Goal: Task Accomplishment & Management: Use online tool/utility

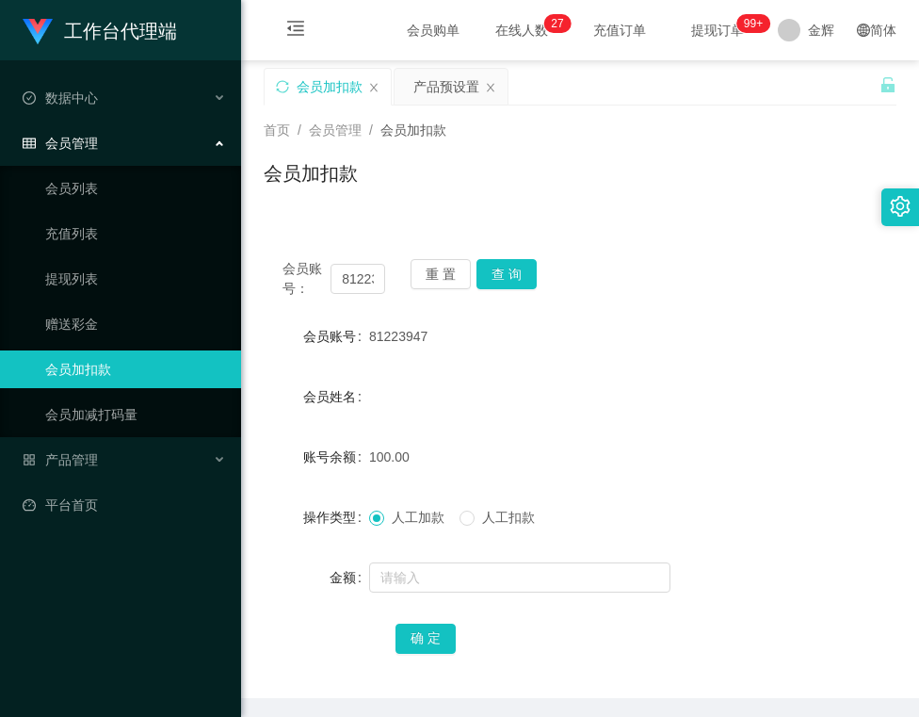
click at [424, 271] on button "重 置" at bounding box center [441, 274] width 60 height 30
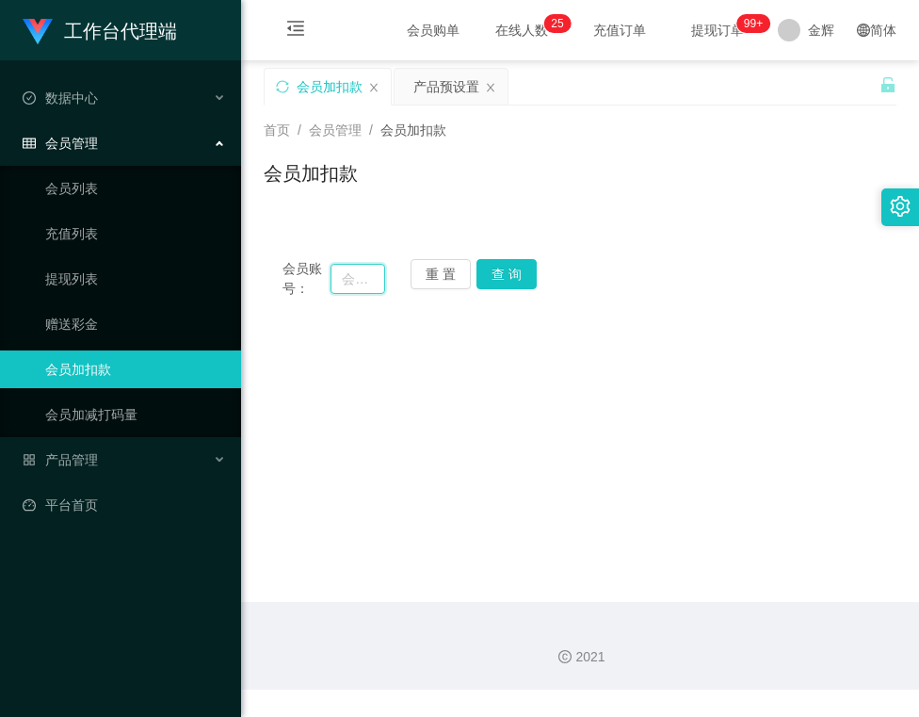
click at [354, 275] on input "text" at bounding box center [358, 279] width 54 height 30
paste input "6581324767"
type input "6581324767"
click at [509, 280] on button "查 询" at bounding box center [507, 274] width 60 height 30
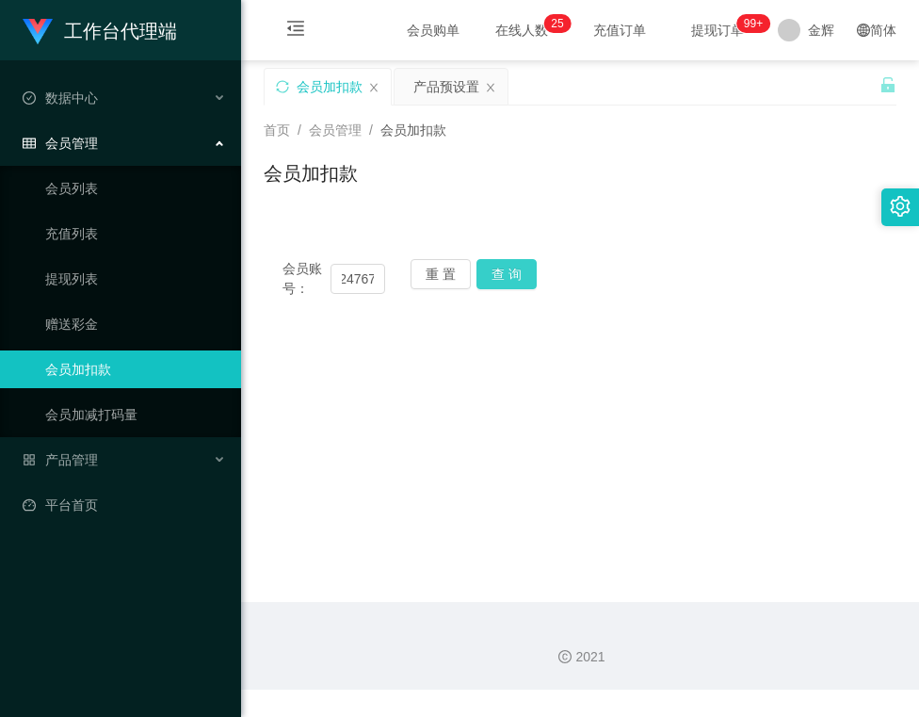
scroll to position [0, 0]
click at [512, 280] on button "查 询" at bounding box center [507, 274] width 60 height 30
drag, startPoint x: 452, startPoint y: 275, endPoint x: 414, endPoint y: 272, distance: 37.8
click at [452, 275] on button "重 置" at bounding box center [441, 274] width 60 height 30
click at [339, 275] on input "text" at bounding box center [358, 279] width 54 height 30
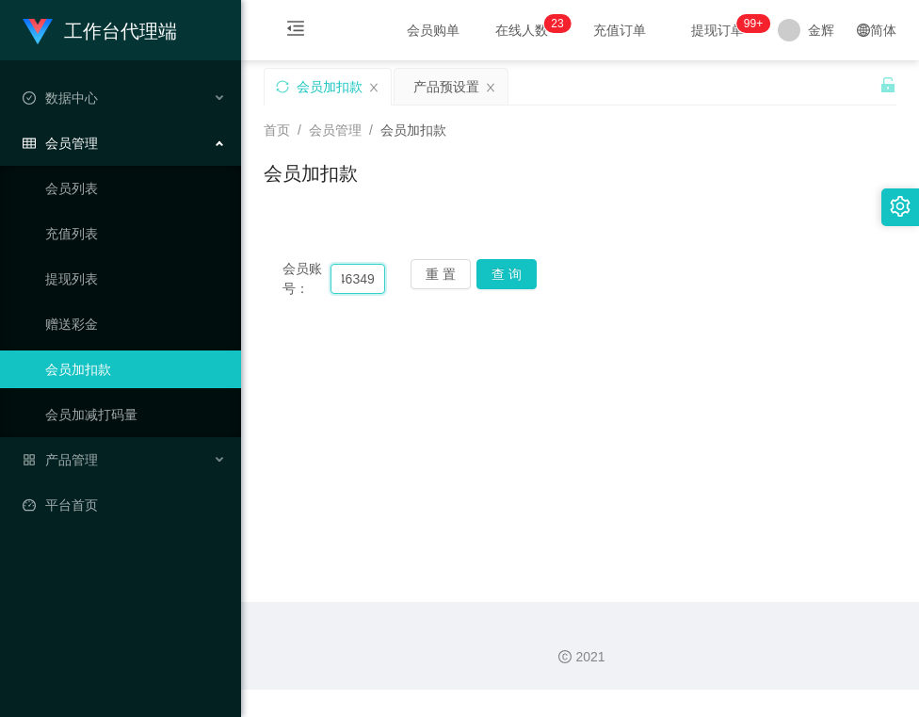
scroll to position [0, 26]
type input "89463497"
click at [522, 275] on button "查 询" at bounding box center [507, 274] width 60 height 30
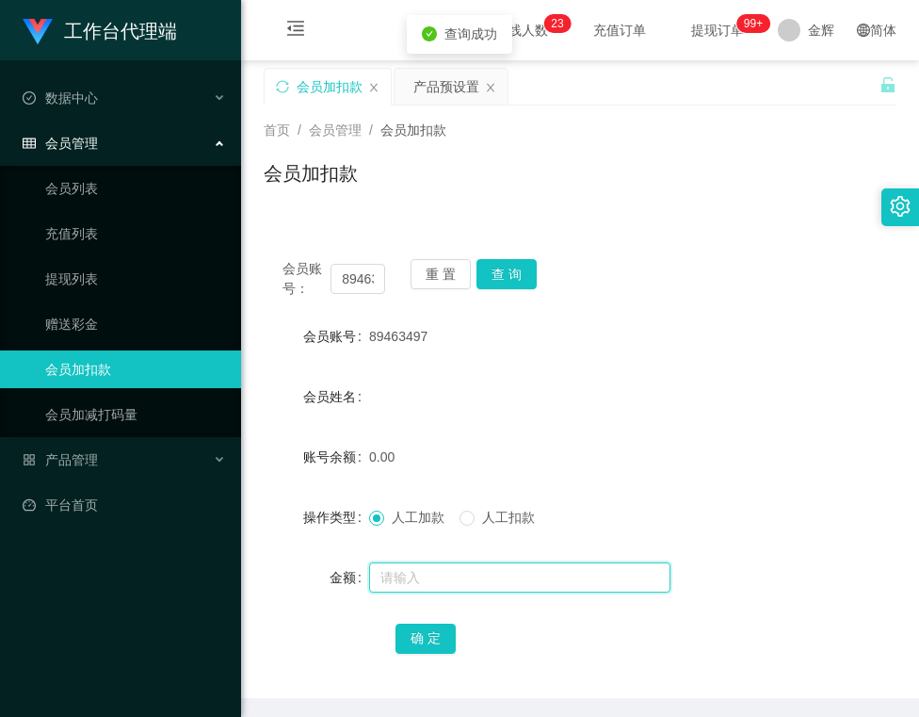
click at [398, 588] on input "text" at bounding box center [519, 577] width 301 height 30
type input "100"
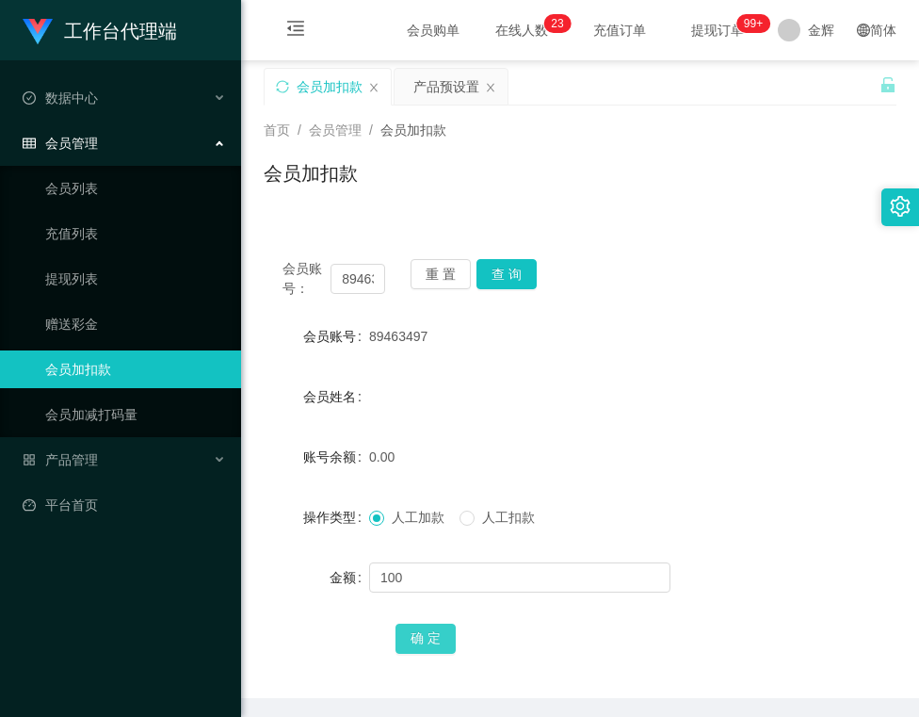
click at [415, 641] on button "确 定" at bounding box center [426, 639] width 60 height 30
drag, startPoint x: 367, startPoint y: 337, endPoint x: 437, endPoint y: 337, distance: 69.7
click at [437, 337] on div "89463497" at bounding box center [553, 336] width 369 height 38
copy span "89463497"
click at [443, 261] on button "重 置" at bounding box center [441, 274] width 60 height 30
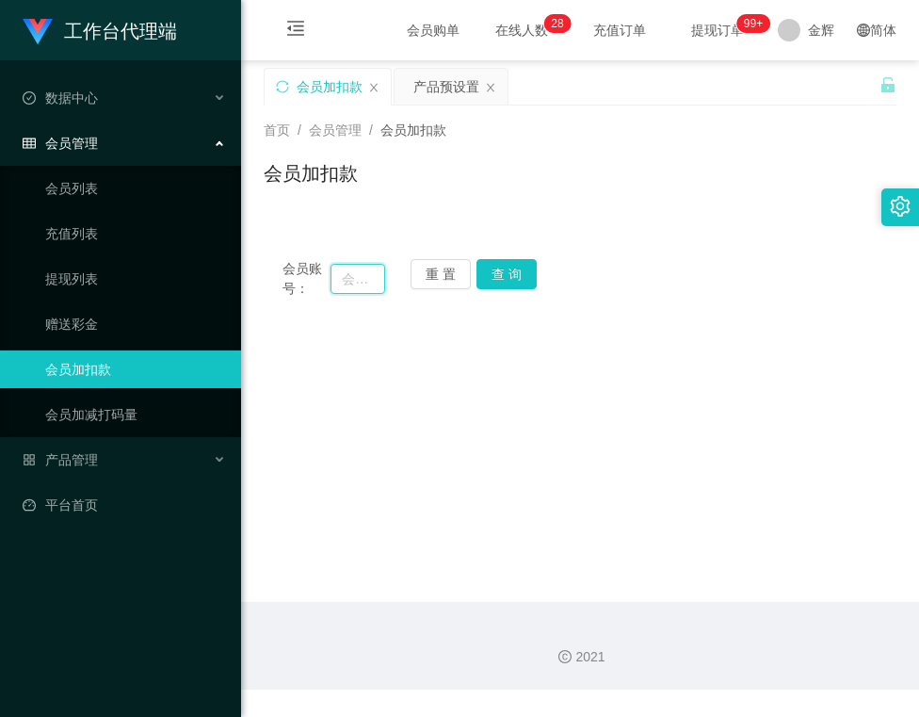
click at [348, 276] on input "text" at bounding box center [358, 279] width 54 height 30
paste input "6581223947"
type input "6581223947"
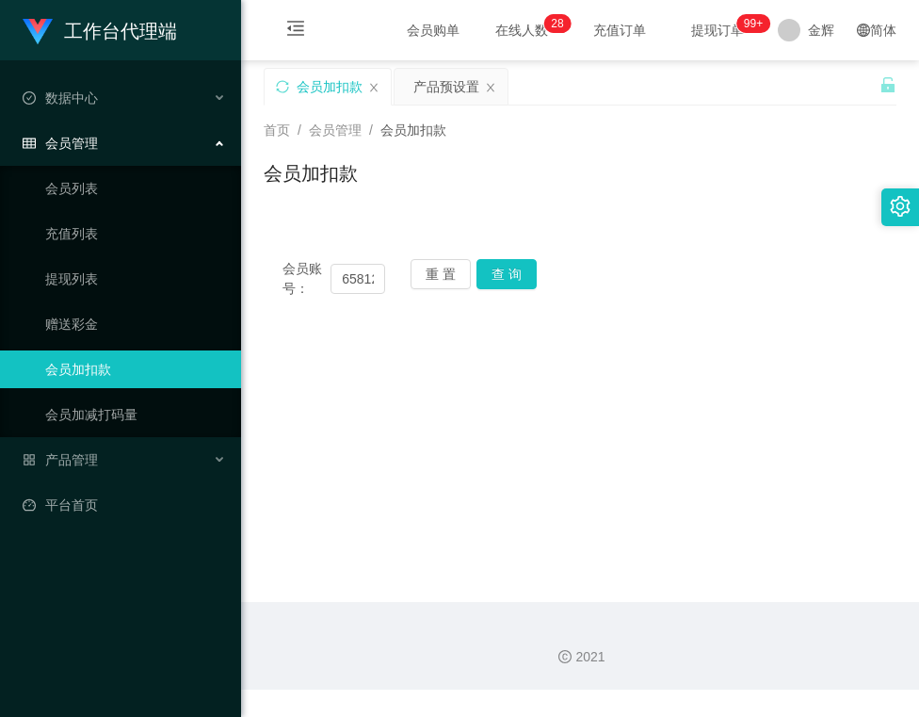
click at [511, 292] on div "会员账号： 6581223947 重 置 查 询" at bounding box center [580, 279] width 633 height 40
click at [509, 264] on button "查 询" at bounding box center [507, 274] width 60 height 30
click at [427, 272] on button "重 置" at bounding box center [441, 274] width 60 height 30
click at [348, 273] on input "text" at bounding box center [358, 279] width 54 height 30
paste input "81223947"
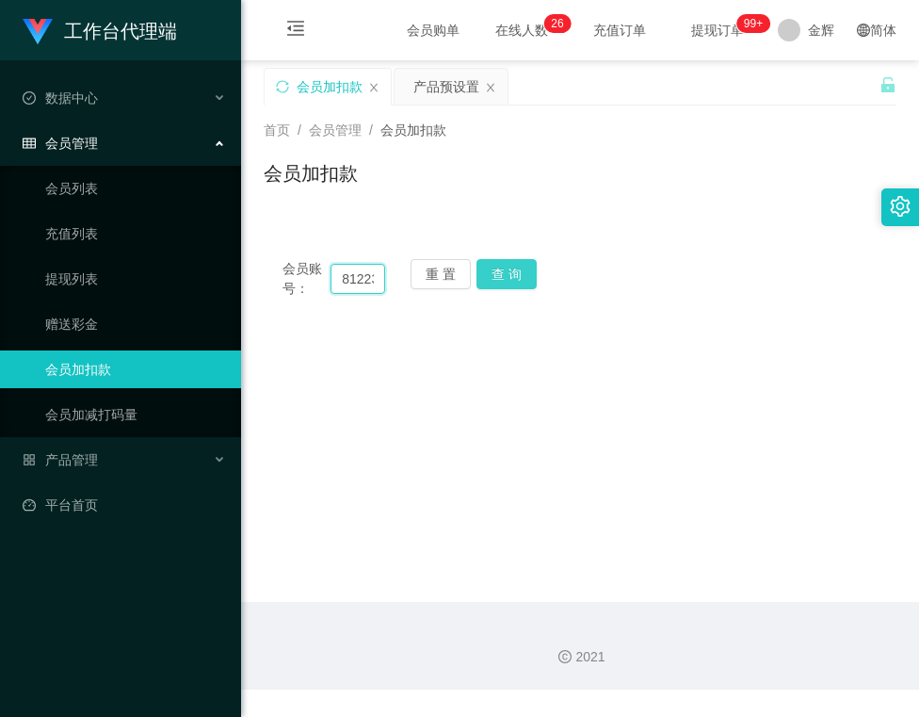
scroll to position [0, 26]
type input "81223947"
click at [495, 268] on button "查 询" at bounding box center [507, 274] width 60 height 30
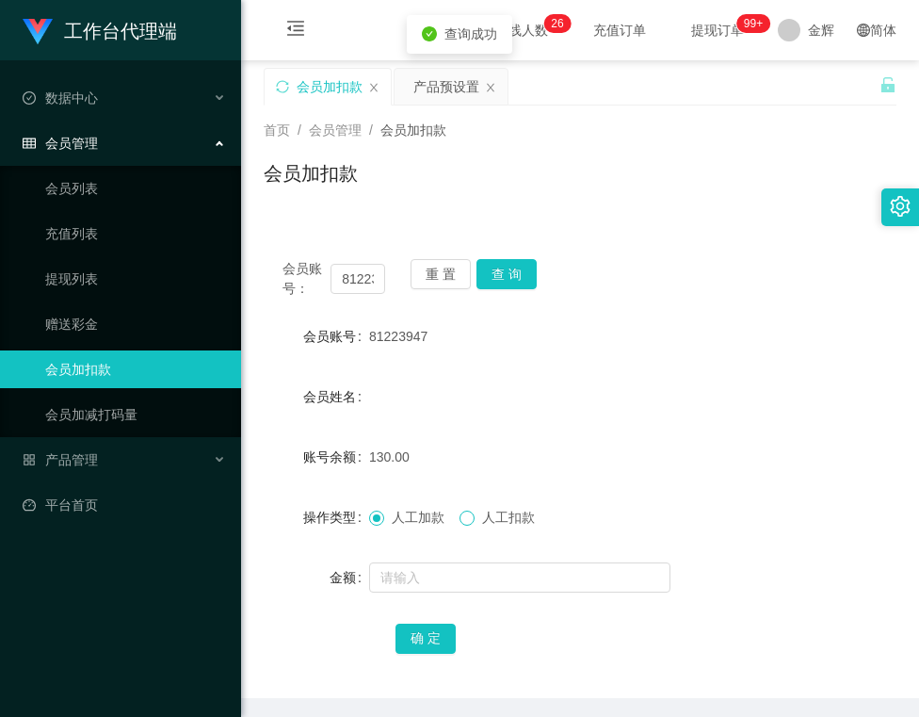
click at [472, 525] on span at bounding box center [467, 518] width 15 height 15
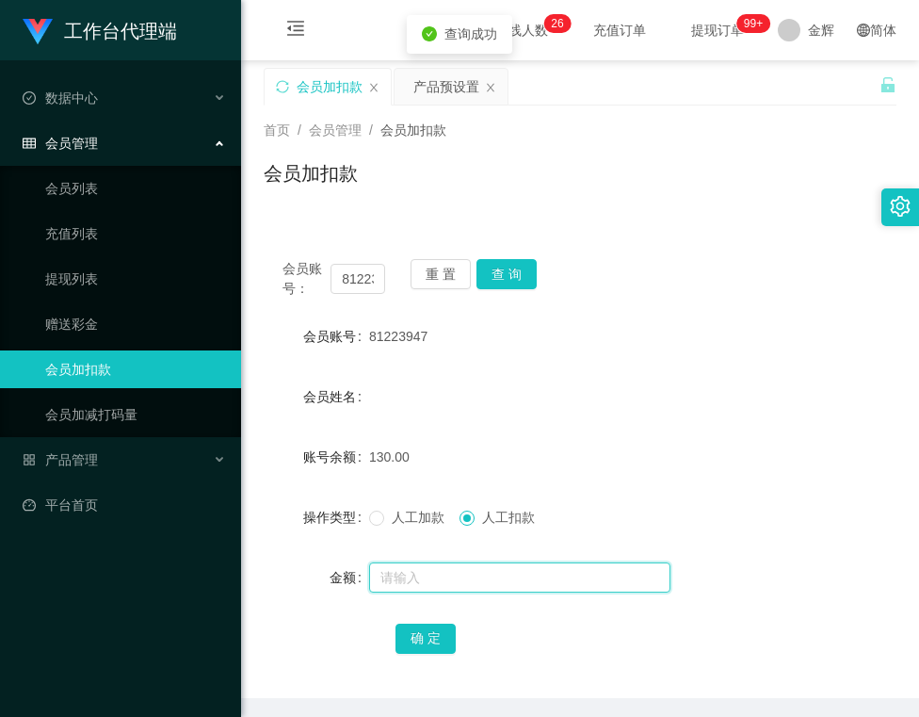
click at [473, 573] on input "text" at bounding box center [519, 577] width 301 height 30
type input "130"
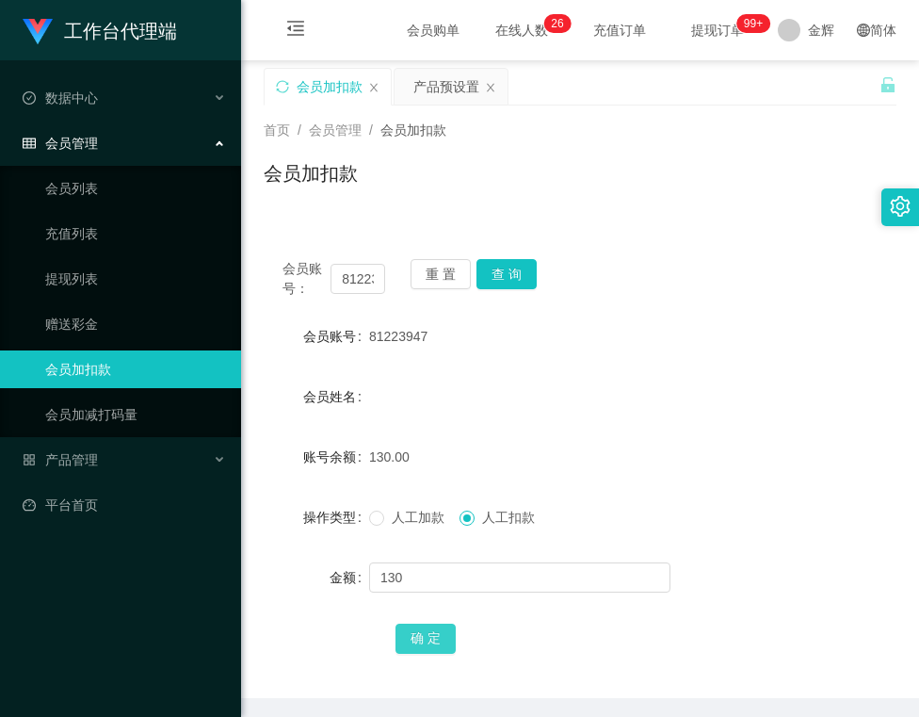
click at [407, 634] on button "确 定" at bounding box center [426, 639] width 60 height 30
click at [442, 269] on button "重 置" at bounding box center [441, 274] width 60 height 30
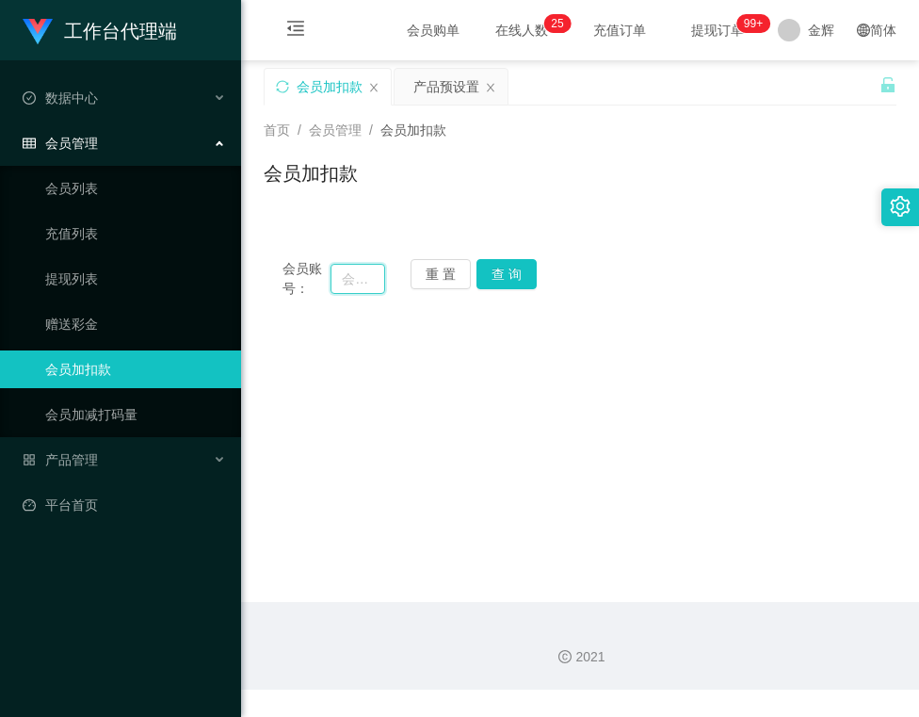
click at [373, 276] on input "text" at bounding box center [358, 279] width 54 height 30
paste input "89463497"
type input "89463497"
click at [509, 259] on button "查 询" at bounding box center [507, 274] width 60 height 30
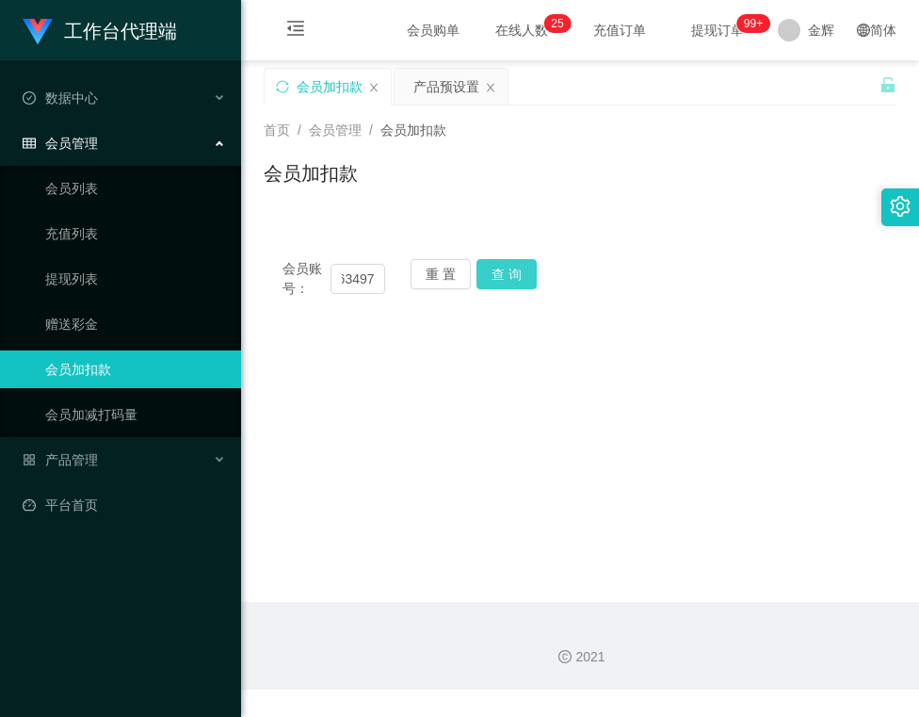
scroll to position [0, 0]
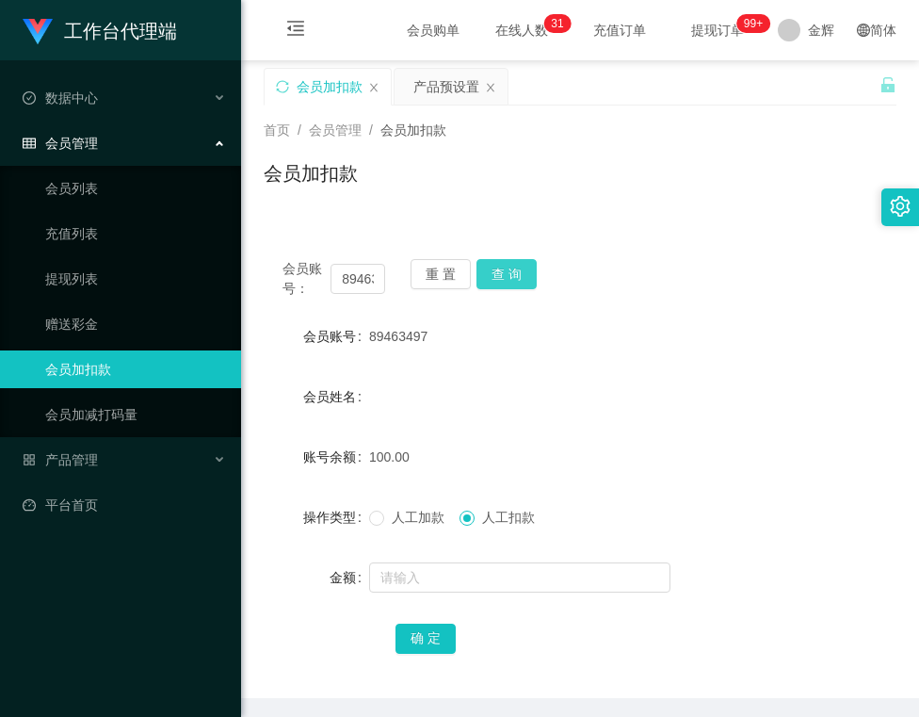
click at [518, 261] on button "查 询" at bounding box center [507, 274] width 60 height 30
click at [646, 626] on div "确 定" at bounding box center [580, 638] width 369 height 38
click at [616, 629] on div "确 定" at bounding box center [580, 638] width 369 height 38
drag, startPoint x: 369, startPoint y: 335, endPoint x: 437, endPoint y: 333, distance: 67.8
click at [437, 333] on div "89463497" at bounding box center [553, 336] width 369 height 38
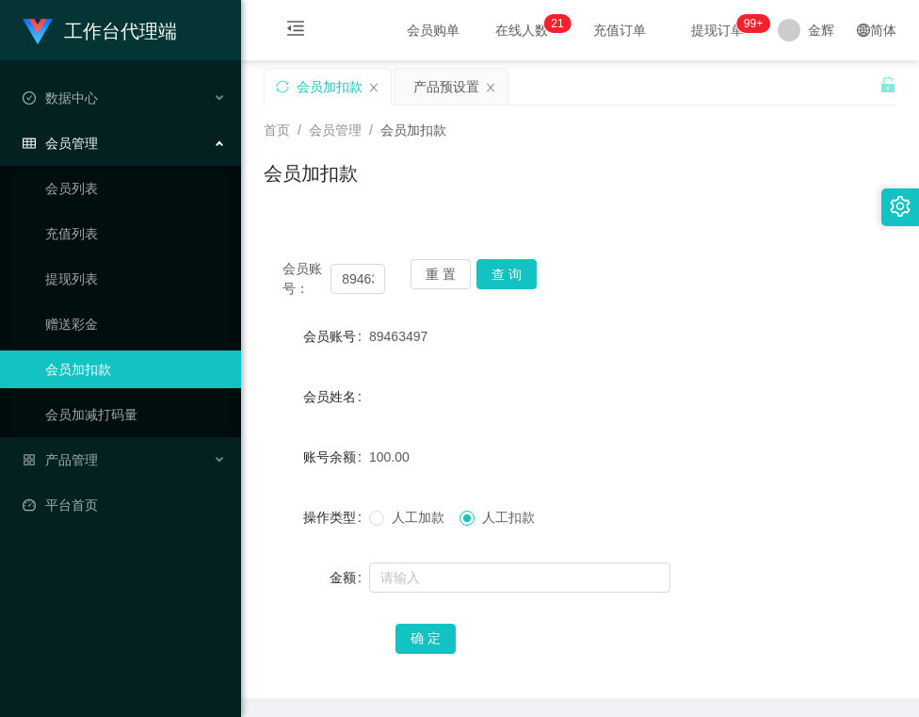
copy span "89463497"
click at [518, 281] on button "查 询" at bounding box center [507, 274] width 60 height 30
click at [510, 268] on button "查 询" at bounding box center [507, 274] width 60 height 30
click at [409, 339] on span "89463497" at bounding box center [398, 336] width 58 height 15
click at [635, 403] on div "会员姓名" at bounding box center [580, 397] width 633 height 38
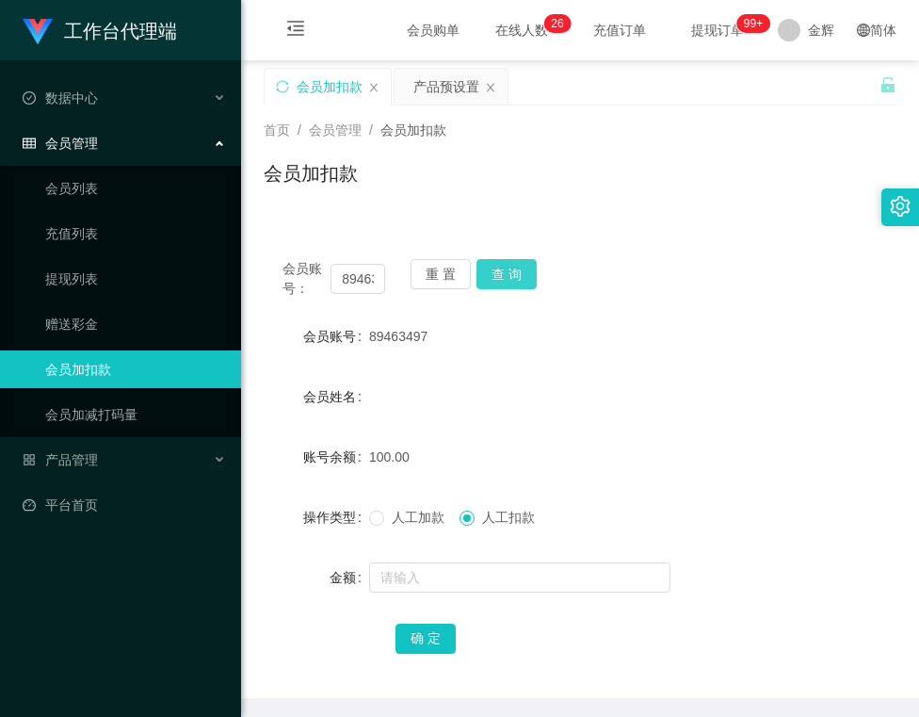
click at [511, 268] on button "查 询" at bounding box center [507, 274] width 60 height 30
click at [450, 385] on div "会员姓名" at bounding box center [580, 397] width 633 height 38
click at [561, 379] on div "会员姓名" at bounding box center [580, 397] width 633 height 38
click at [517, 222] on div "会员账号： 89463497 重 置 查 询 会员账号 89463497 会员姓名 账号余额 130.00 操作类型 人工加款 人工扣款 金额 确 定" at bounding box center [580, 458] width 633 height 480
